Goal: Information Seeking & Learning: Learn about a topic

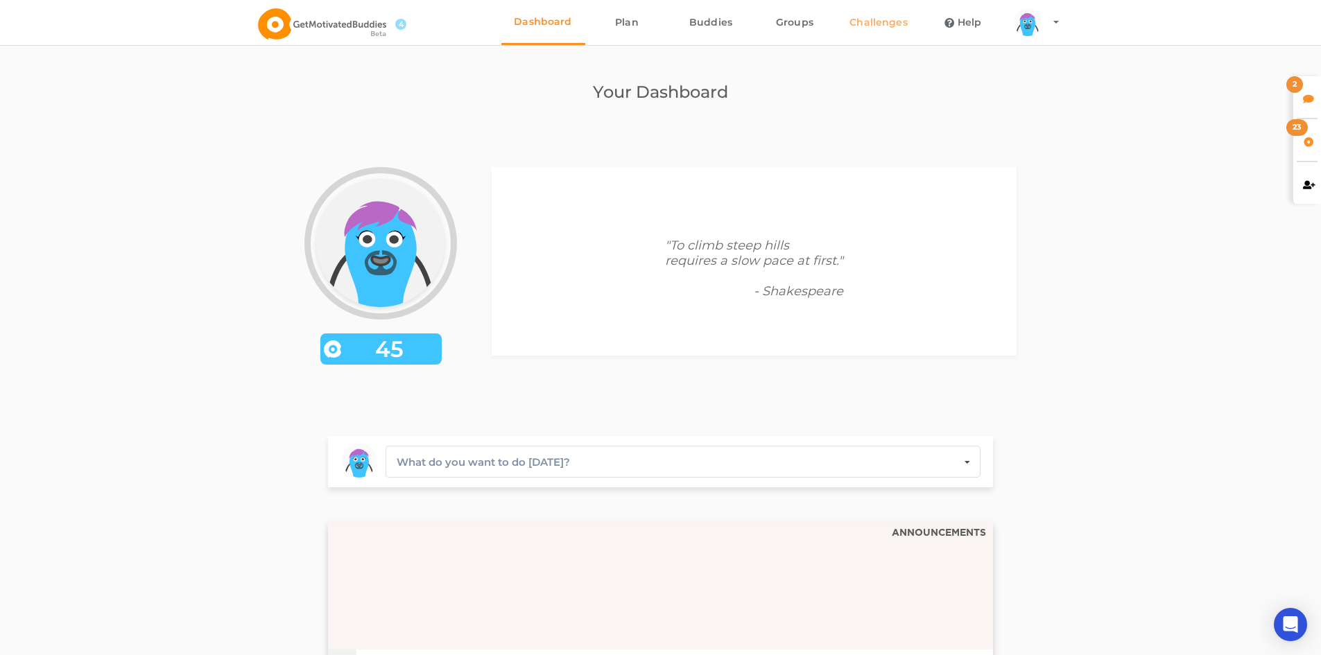
click at [889, 16] on link "Challenges" at bounding box center [879, 22] width 84 height 45
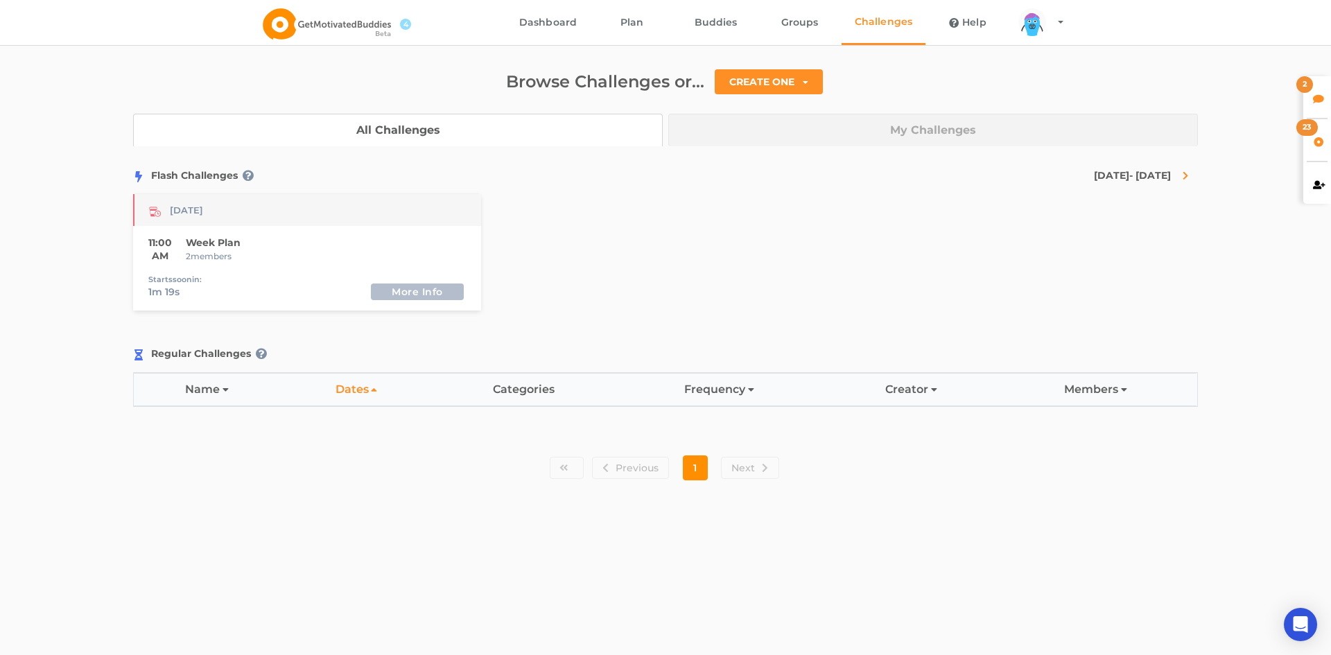
click at [394, 288] on button "More Info" at bounding box center [417, 292] width 93 height 17
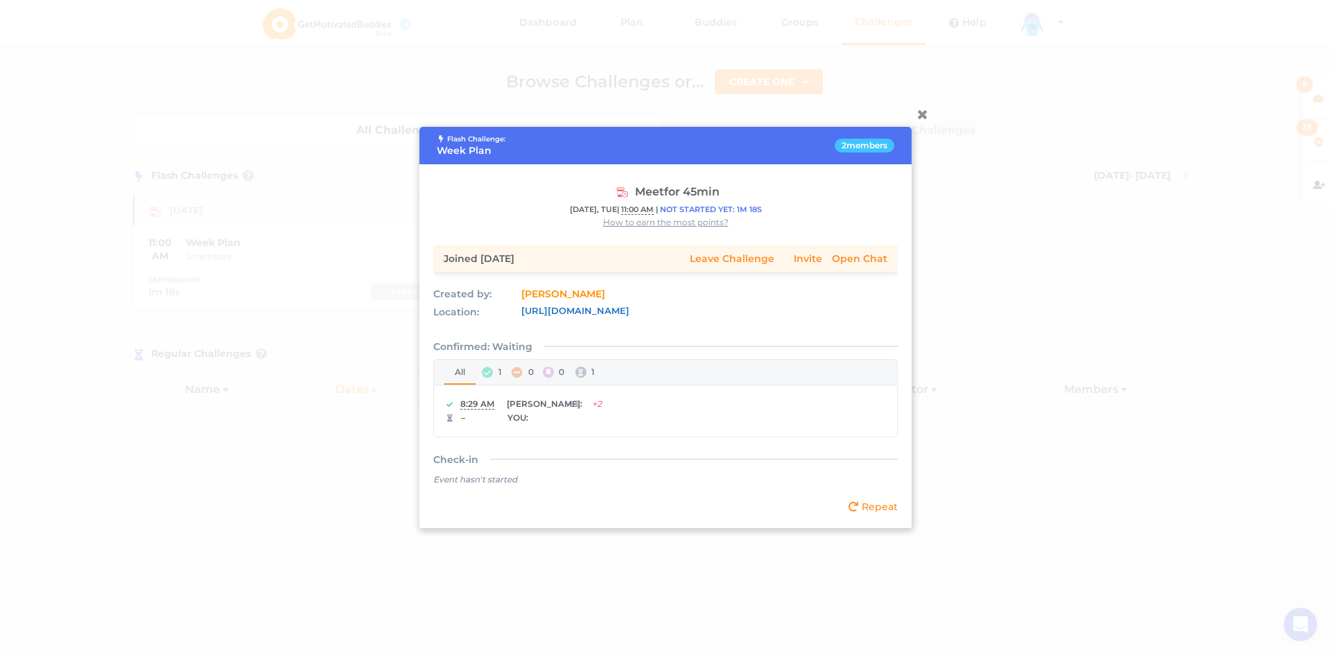
click at [605, 311] on link "[URL][DOMAIN_NAME]" at bounding box center [575, 310] width 108 height 11
